Goal: Find specific page/section: Find specific page/section

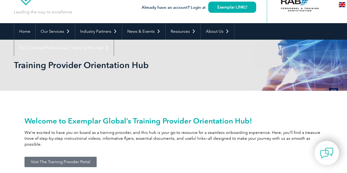
scroll to position [27, 0]
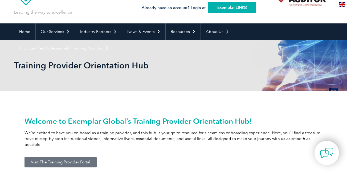
click at [222, 6] on link "Exemplar LINK" at bounding box center [232, 7] width 48 height 11
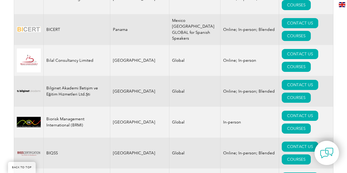
drag, startPoint x: 0, startPoint y: 0, endPoint x: 87, endPoint y: 94, distance: 128.3
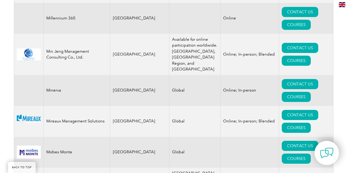
scroll to position [5253, 0]
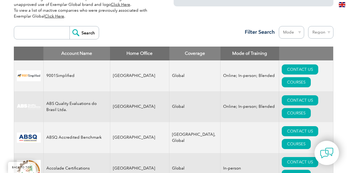
scroll to position [187, 0]
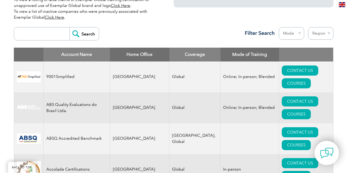
click at [328, 33] on select "Region Australia Bahrain Bangladesh Brazil Canada Colombia Dominican Republic E…" at bounding box center [320, 33] width 25 height 13
select select "Pakistan"
click at [308, 27] on select "Region Australia Bahrain Bangladesh Brazil Canada Colombia Dominican Republic E…" at bounding box center [320, 33] width 25 height 13
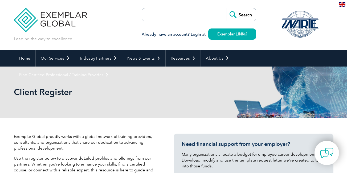
select select "[GEOGRAPHIC_DATA]"
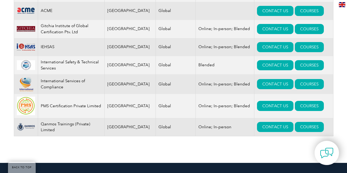
scroll to position [265, 0]
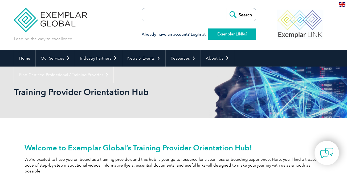
click at [231, 34] on link "Exemplar LINK" at bounding box center [232, 34] width 48 height 11
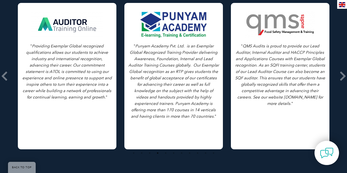
scroll to position [1132, 0]
